Goal: Find specific page/section: Find specific page/section

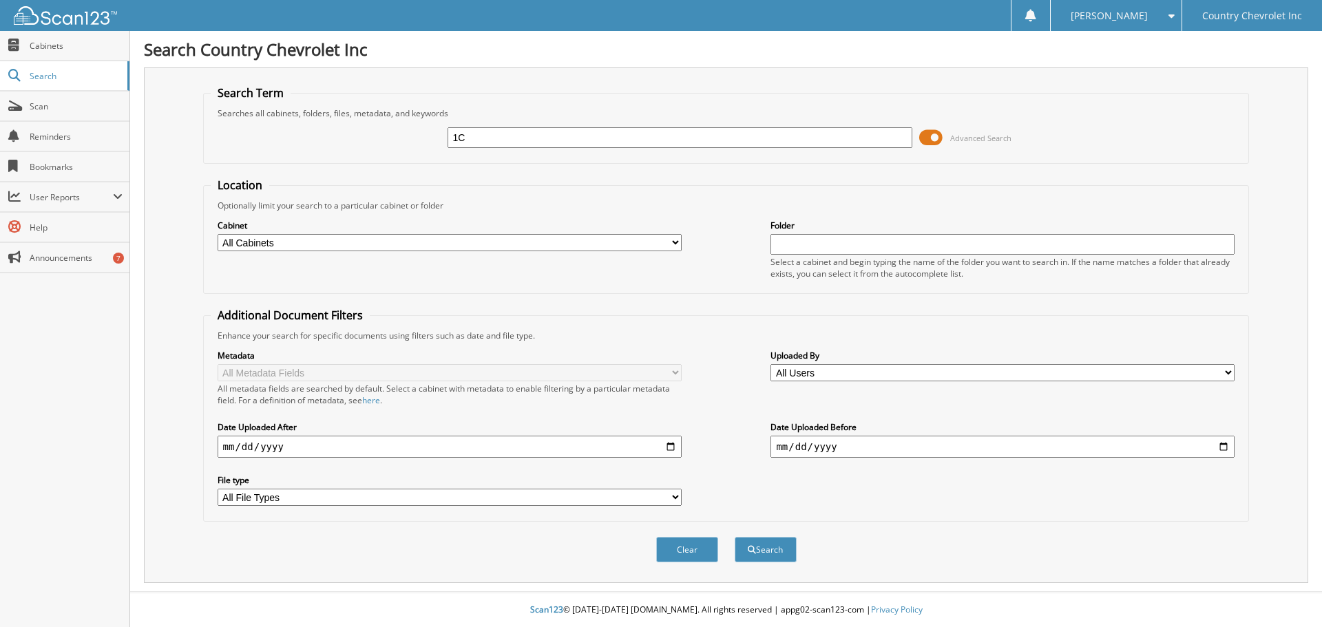
type input "[US_VEHICLE_IDENTIFICATION_NUMBER]"
click at [759, 549] on button "Search" at bounding box center [766, 549] width 62 height 25
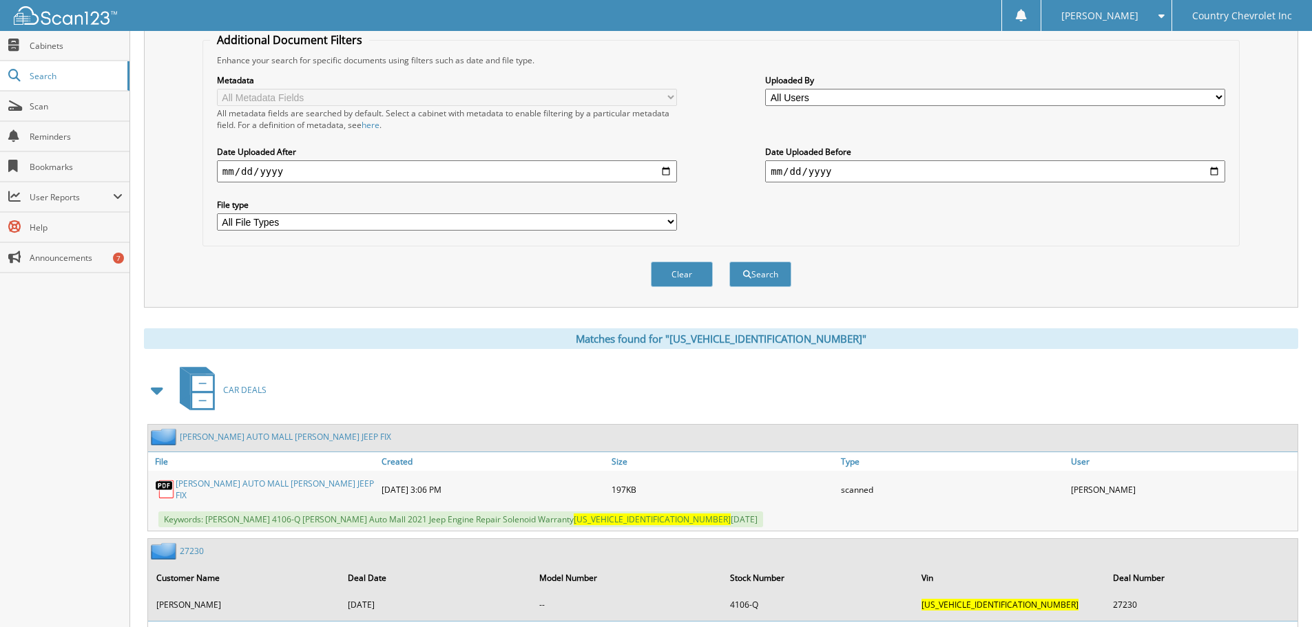
scroll to position [482, 0]
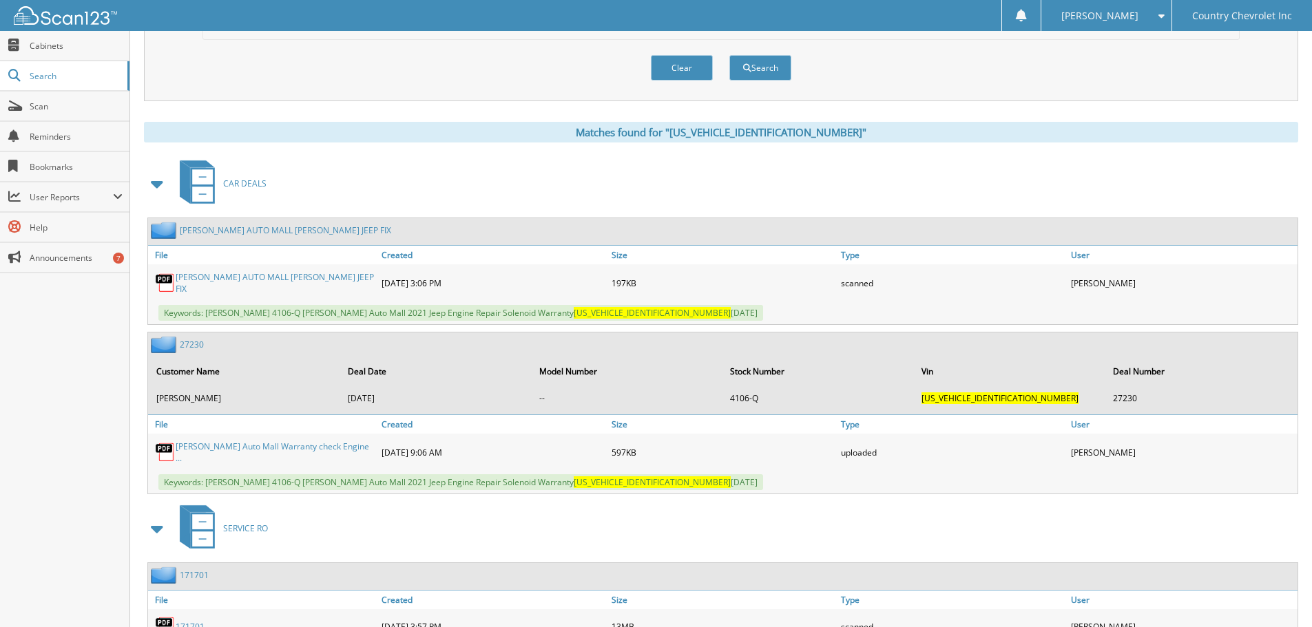
click at [231, 276] on link "[PERSON_NAME] AUTO MALL [PERSON_NAME] JEEP FIX" at bounding box center [275, 282] width 199 height 23
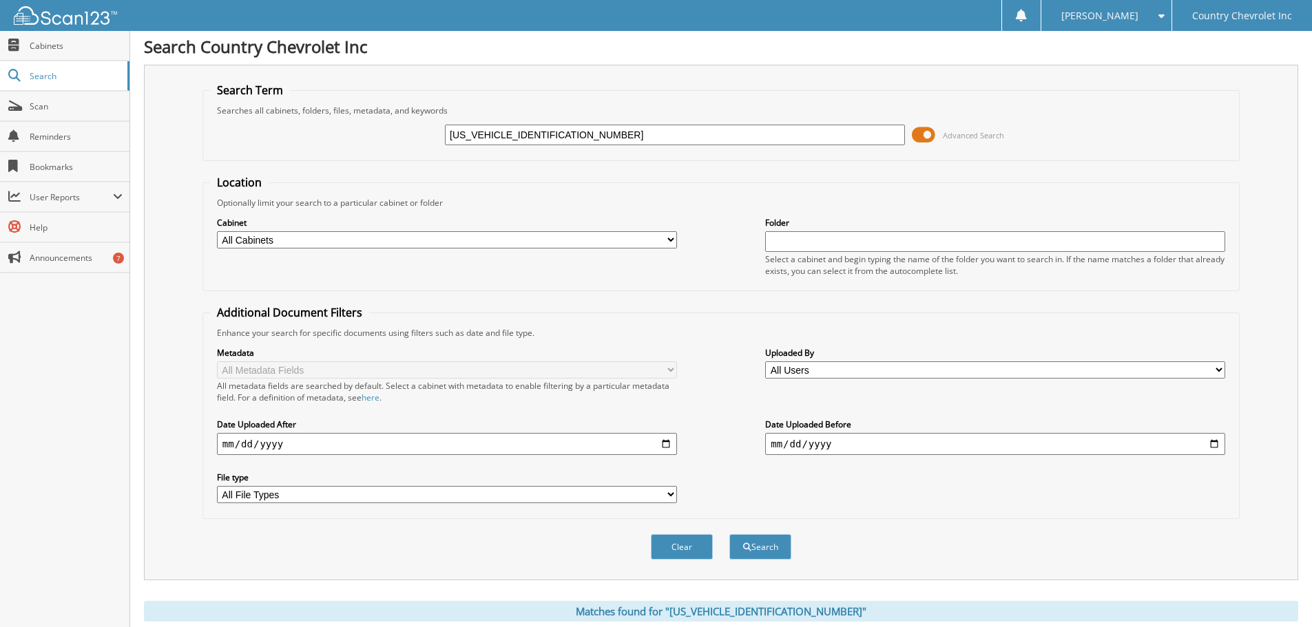
scroll to position [0, 0]
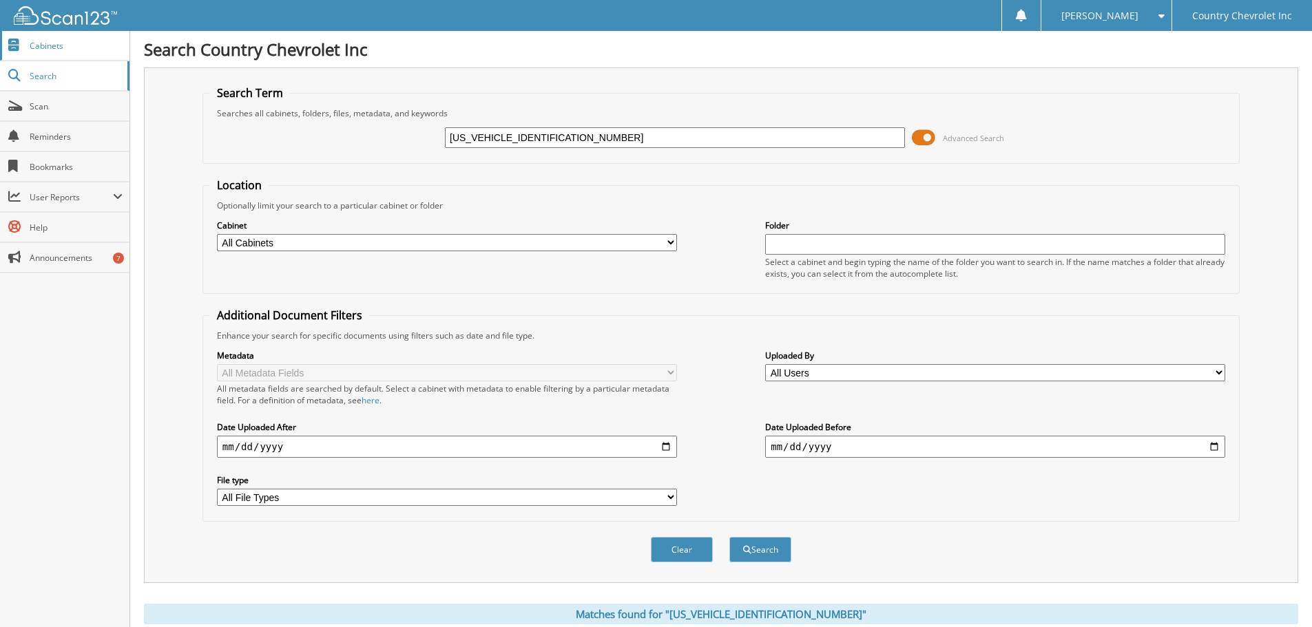
click at [44, 41] on span "Cabinets" at bounding box center [76, 46] width 93 height 12
